Goal: Information Seeking & Learning: Find contact information

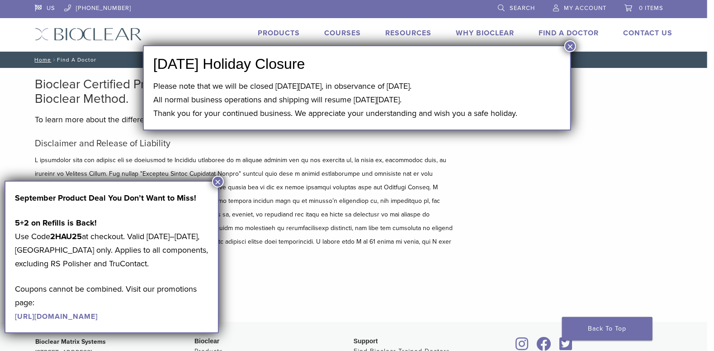
click at [569, 45] on button "×" at bounding box center [571, 46] width 12 height 12
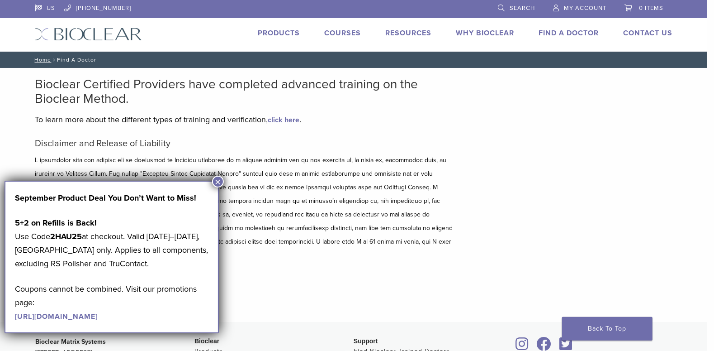
click at [215, 182] on button "×" at bounding box center [218, 182] width 12 height 12
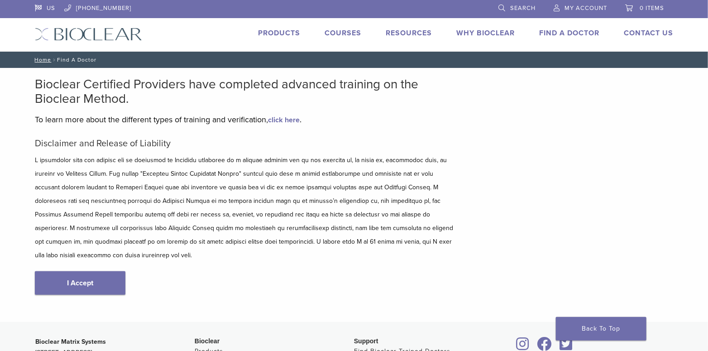
click at [541, 31] on link "Find A Doctor" at bounding box center [569, 32] width 60 height 9
click at [550, 32] on link "Find A Doctor" at bounding box center [569, 32] width 60 height 9
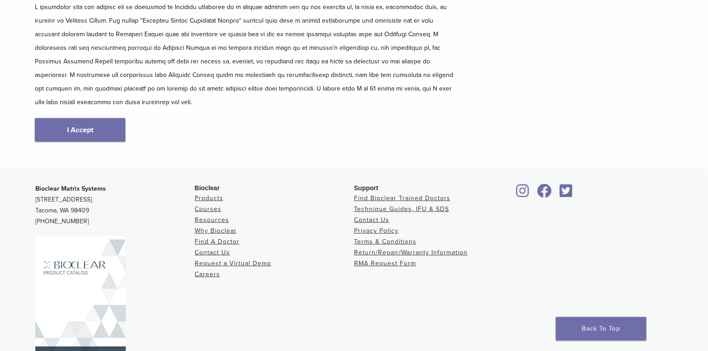
scroll to position [173, 0]
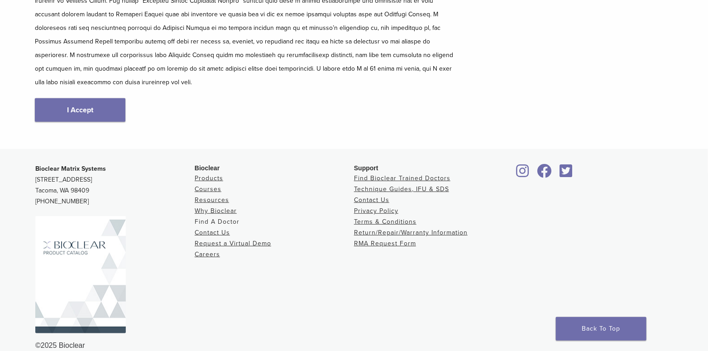
click at [212, 218] on link "Find A Doctor" at bounding box center [217, 222] width 45 height 8
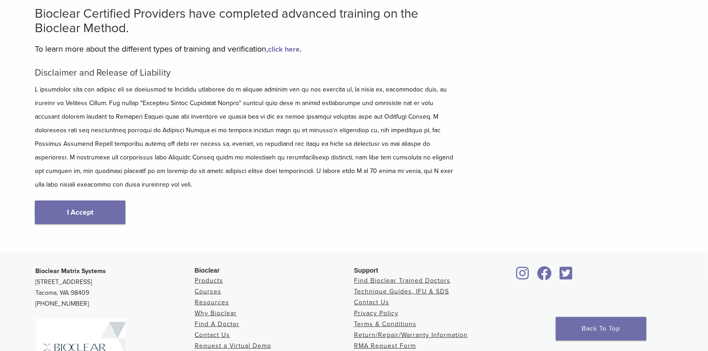
scroll to position [173, 0]
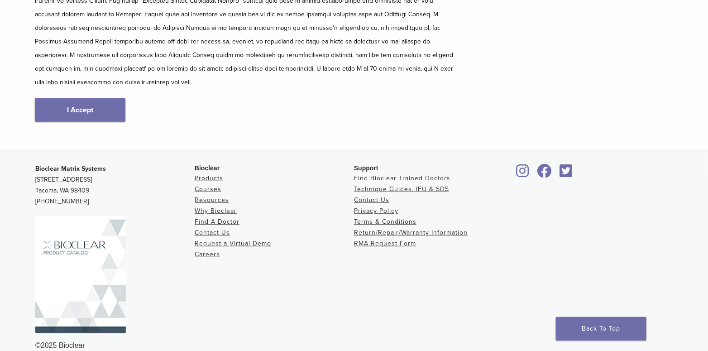
click at [386, 174] on link "Find Bioclear Trained Doctors" at bounding box center [402, 178] width 96 height 8
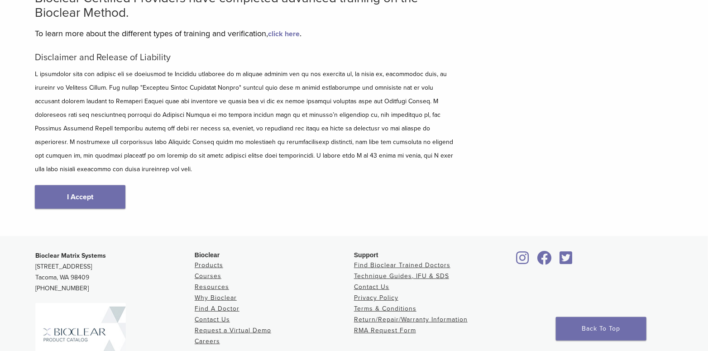
scroll to position [90, 0]
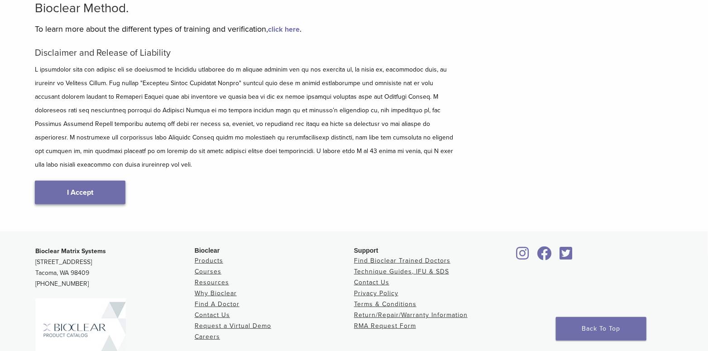
click at [81, 180] on link "I Accept" at bounding box center [80, 192] width 90 height 24
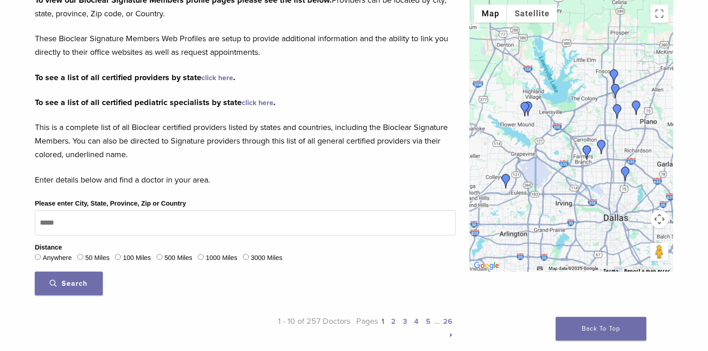
scroll to position [181, 0]
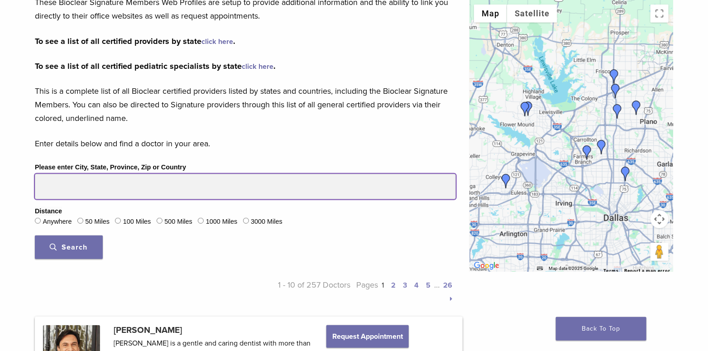
click at [87, 192] on input "Please enter City, State, Province, Zip or Country" at bounding box center [245, 186] width 421 height 25
drag, startPoint x: 81, startPoint y: 190, endPoint x: 33, endPoint y: 190, distance: 48.0
click at [33, 190] on div "Please enter City, State, Province, Zip or Country Distance Anywhere 50 Miles 1…" at bounding box center [245, 213] width 434 height 104
type input "******"
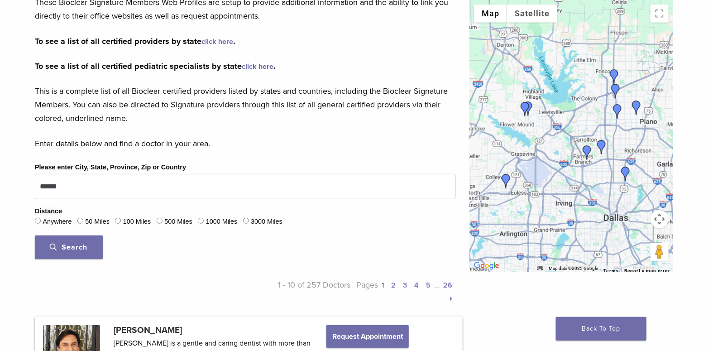
click at [82, 242] on span "Search" at bounding box center [69, 246] width 38 height 9
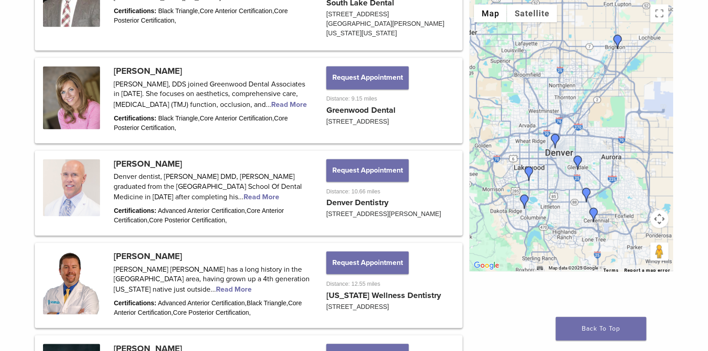
scroll to position [724, 0]
click at [143, 66] on link at bounding box center [248, 100] width 425 height 82
click at [122, 110] on link at bounding box center [248, 100] width 425 height 82
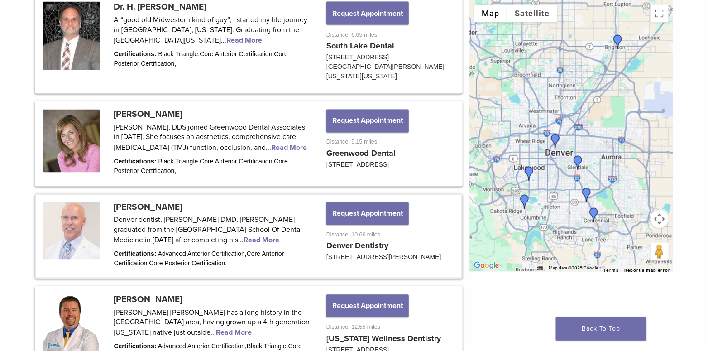
scroll to position [588, 0]
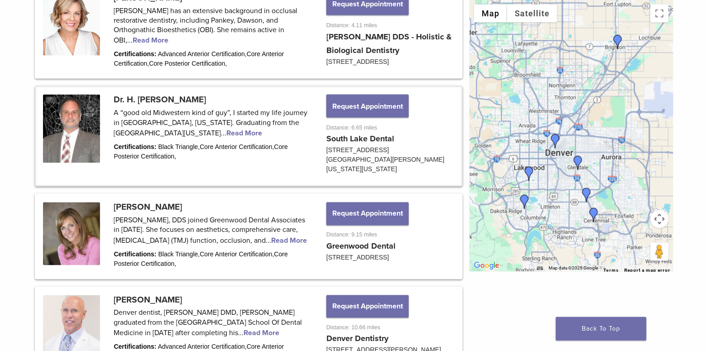
click at [145, 97] on link at bounding box center [248, 136] width 425 height 98
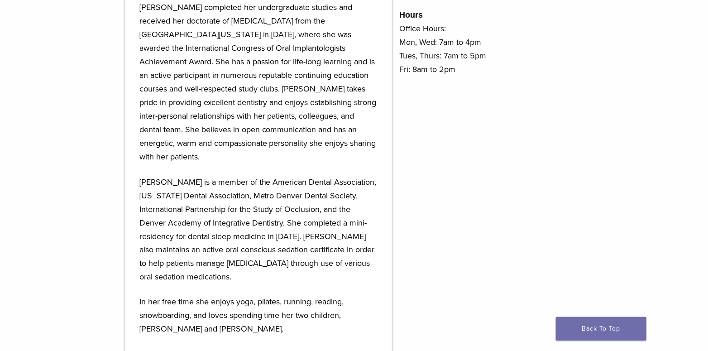
scroll to position [362, 0]
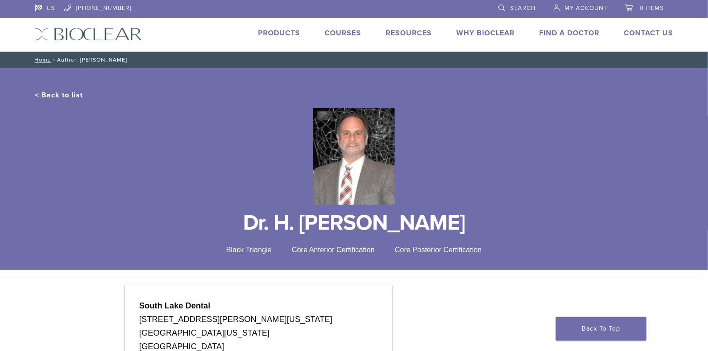
click at [52, 92] on link "< Back to list" at bounding box center [59, 94] width 48 height 9
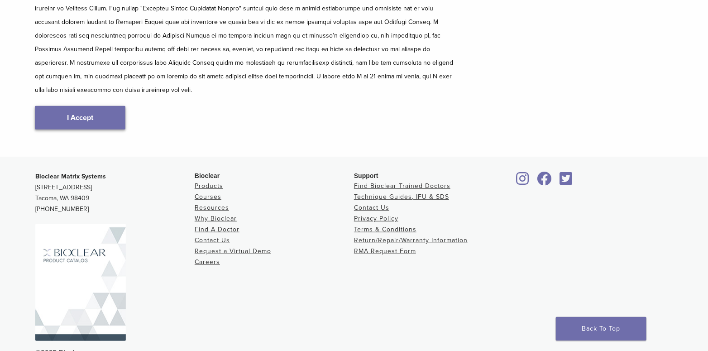
scroll to position [173, 0]
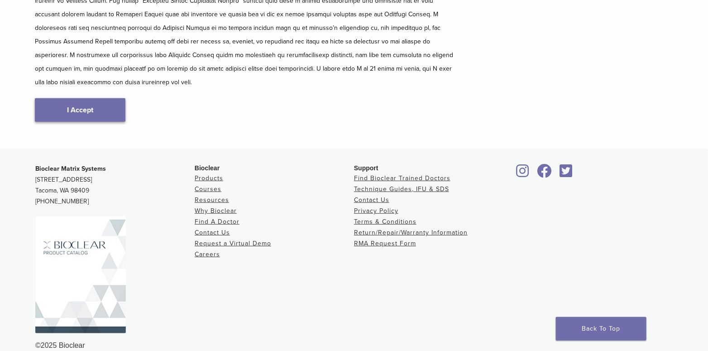
click at [85, 98] on link "I Accept" at bounding box center [80, 110] width 90 height 24
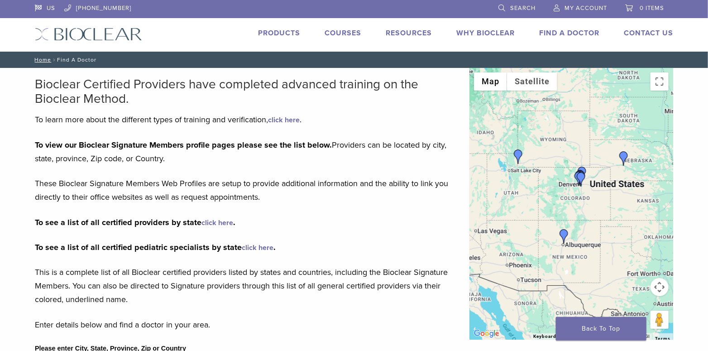
click at [217, 220] on link "click here" at bounding box center [217, 222] width 32 height 9
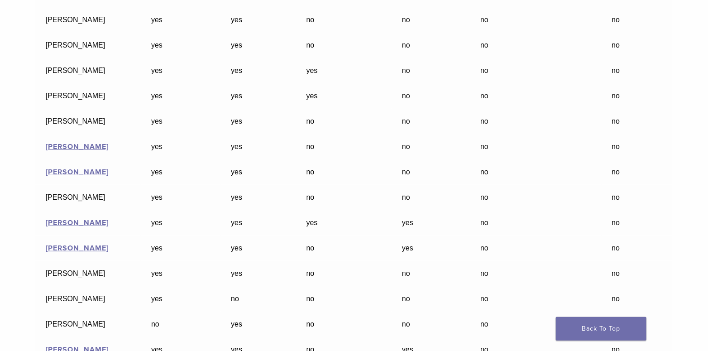
scroll to position [4659, 0]
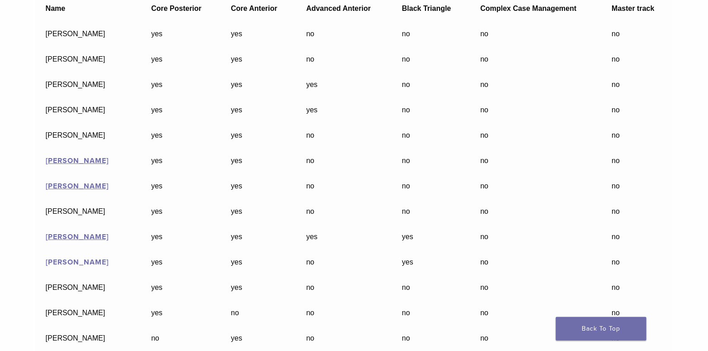
click at [70, 266] on link "[PERSON_NAME]" at bounding box center [77, 261] width 63 height 9
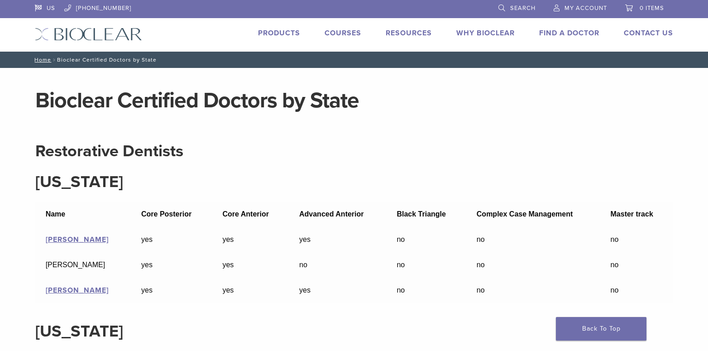
scroll to position [4659, 0]
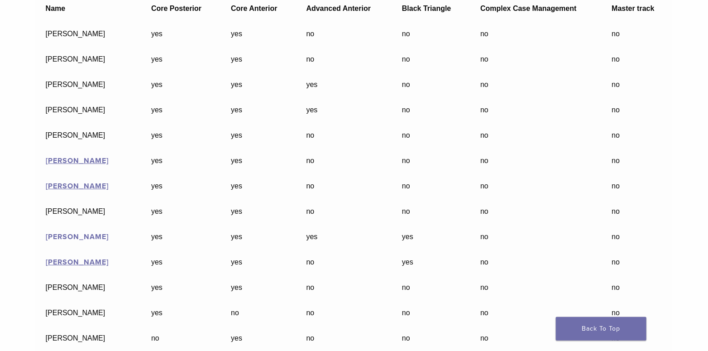
click at [61, 241] on link "[PERSON_NAME]" at bounding box center [77, 236] width 63 height 9
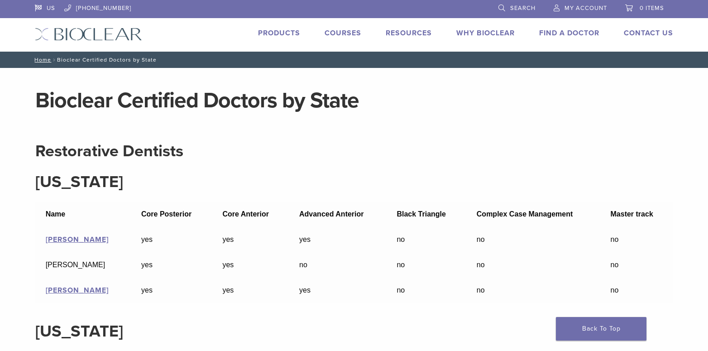
scroll to position [4659, 0]
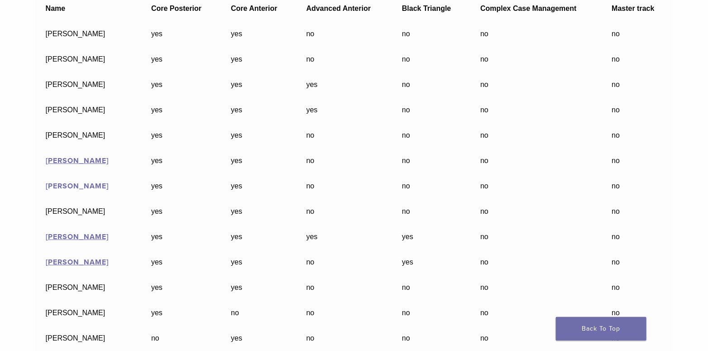
click at [67, 190] on link "[PERSON_NAME]" at bounding box center [77, 185] width 63 height 9
click at [62, 165] on link "[PERSON_NAME]" at bounding box center [77, 160] width 63 height 9
